Goal: Task Accomplishment & Management: Use online tool/utility

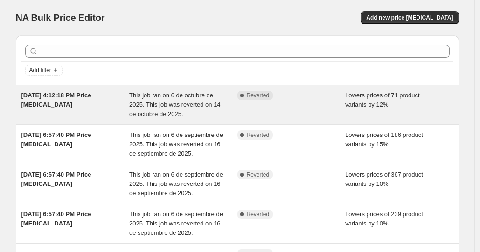
click at [255, 106] on div "Complete Reverted" at bounding box center [291, 105] width 108 height 28
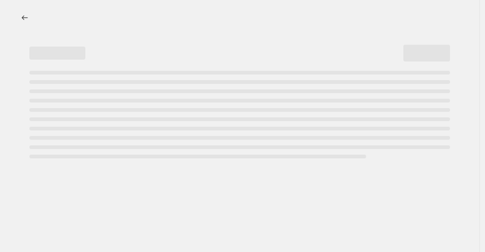
select select "percentage"
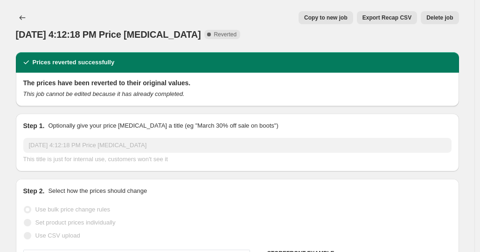
select select "product_type"
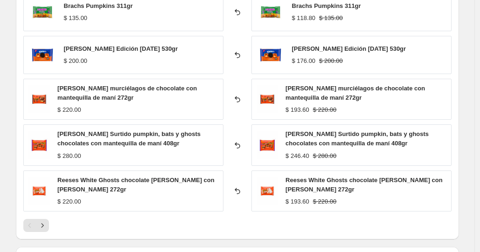
scroll to position [760, 0]
